Goal: Navigation & Orientation: Find specific page/section

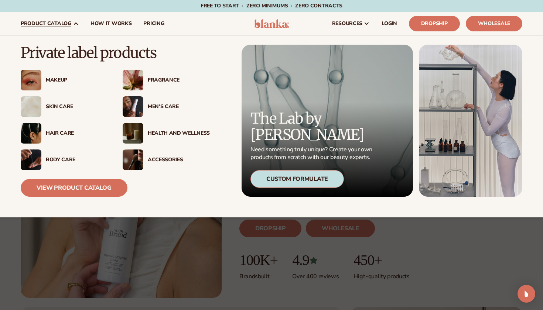
click at [59, 80] on div "Makeup" at bounding box center [77, 80] width 62 height 6
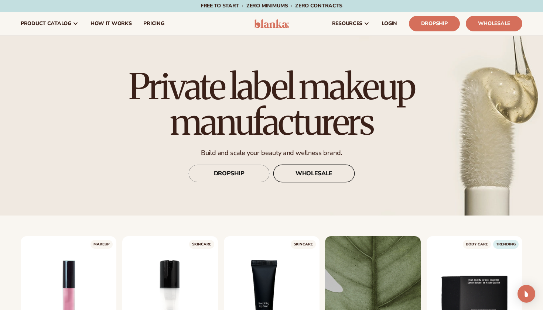
click at [301, 169] on link "WHOLESALE" at bounding box center [313, 174] width 81 height 18
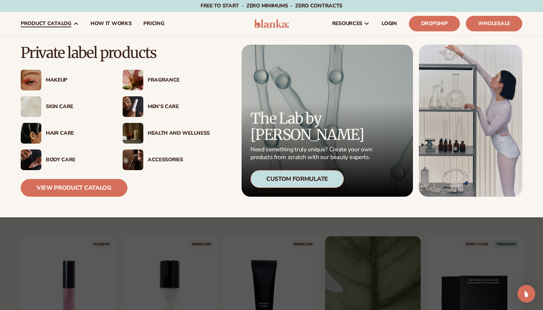
click at [57, 77] on div "Makeup" at bounding box center [77, 80] width 62 height 6
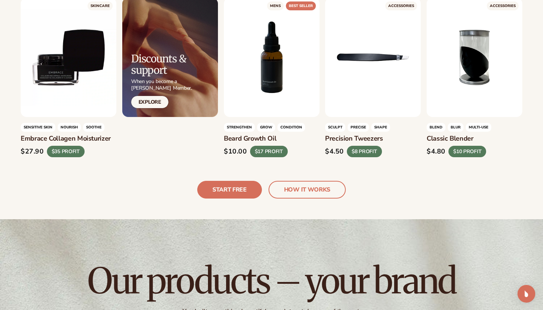
scroll to position [1691, 0]
